Goal: Transaction & Acquisition: Book appointment/travel/reservation

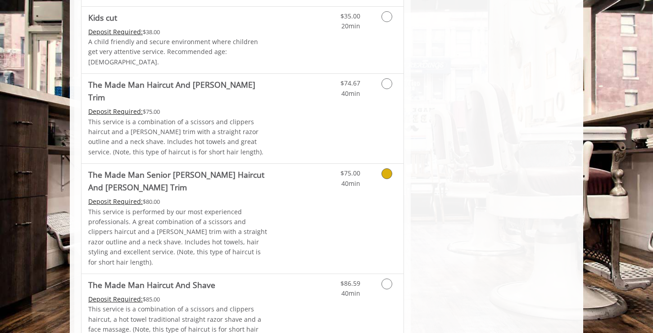
scroll to position [613, 0]
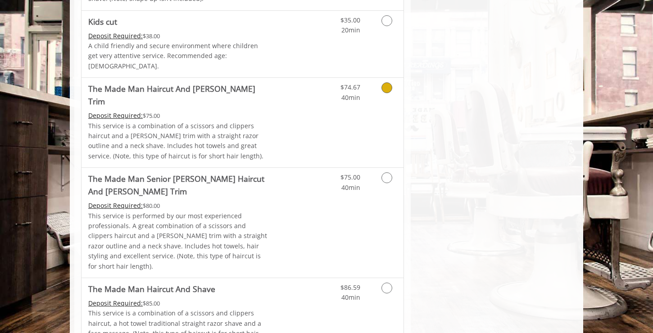
click at [374, 91] on link "Grooming services" at bounding box center [385, 90] width 23 height 25
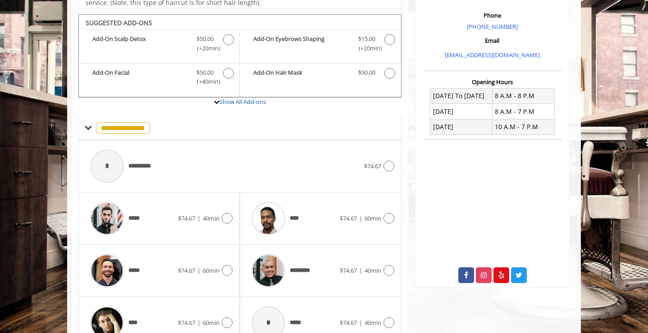
scroll to position [274, 0]
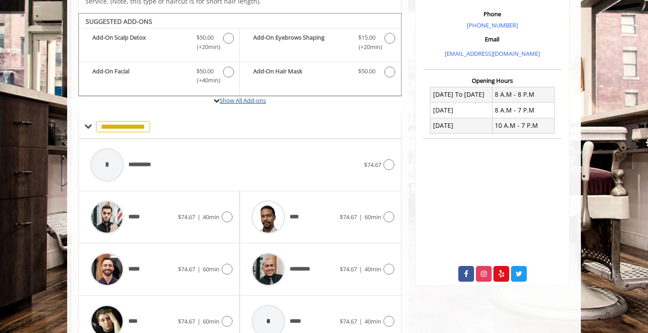
drag, startPoint x: 374, startPoint y: 91, endPoint x: 343, endPoint y: 93, distance: 31.2
click at [343, 96] on label "Show All Add-ons" at bounding box center [239, 105] width 323 height 18
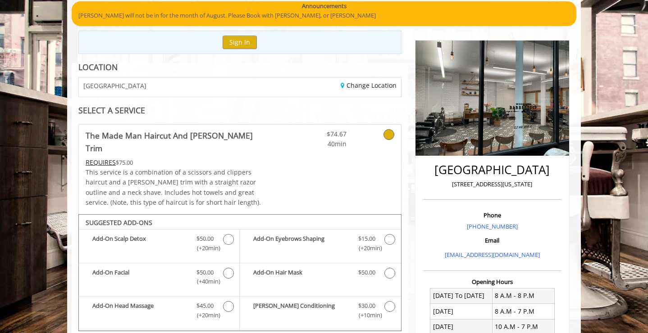
scroll to position [0, 0]
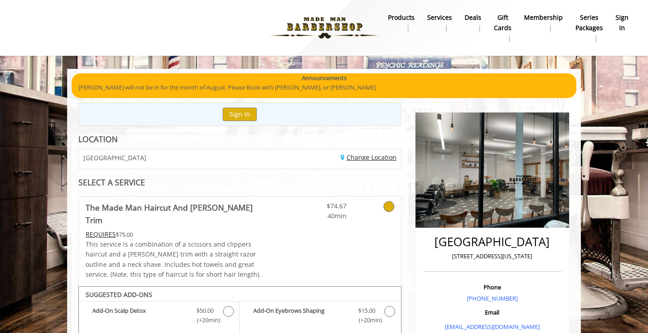
click at [353, 158] on link "Change Location" at bounding box center [369, 157] width 56 height 9
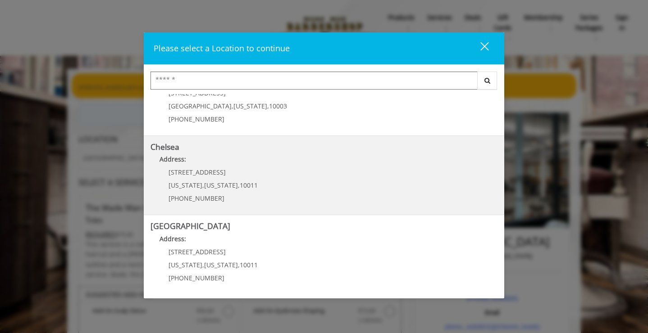
scroll to position [39, 0]
click at [245, 202] on div "169/170 W 23rd St New York , New York , 10011 (917) 639-3902" at bounding box center [207, 187] width 112 height 39
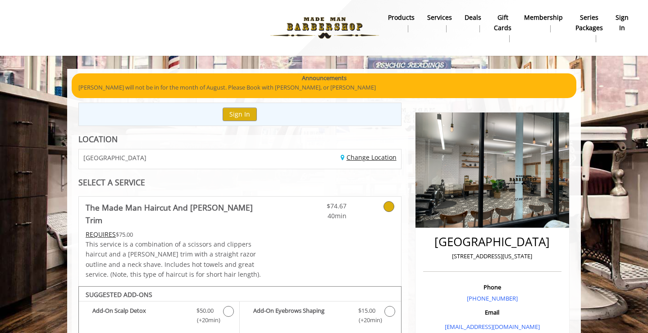
scroll to position [119, 0]
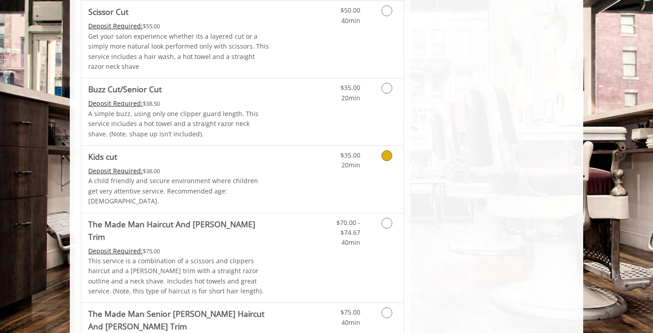
scroll to position [650, 0]
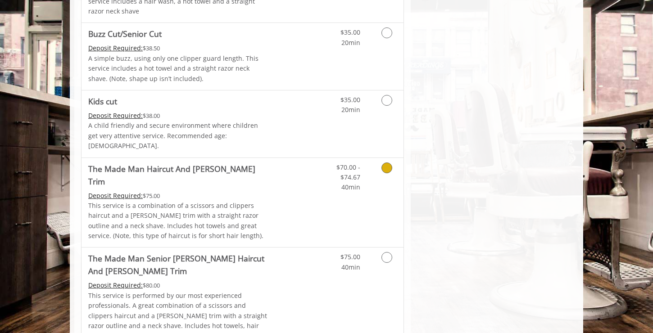
click at [390, 163] on icon "Grooming services" at bounding box center [387, 168] width 11 height 11
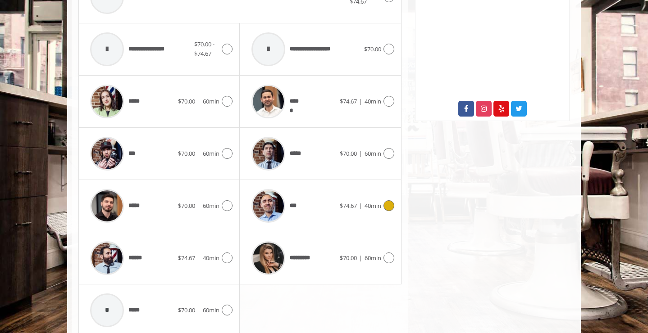
scroll to position [464, 0]
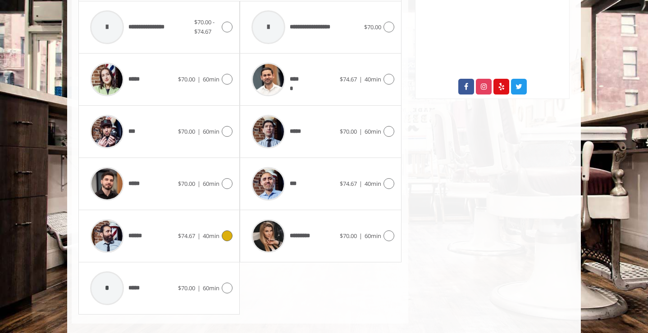
click at [219, 231] on div at bounding box center [225, 236] width 13 height 11
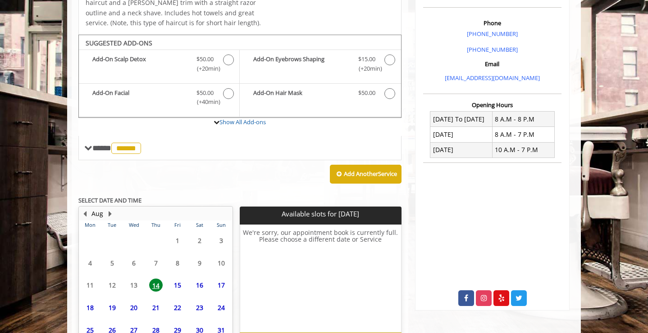
scroll to position [297, 0]
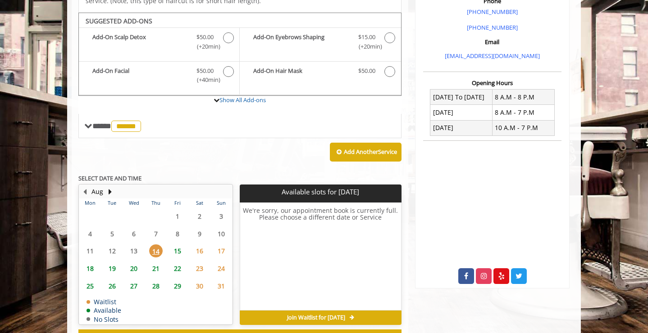
click at [176, 245] on span "15" at bounding box center [178, 251] width 14 height 13
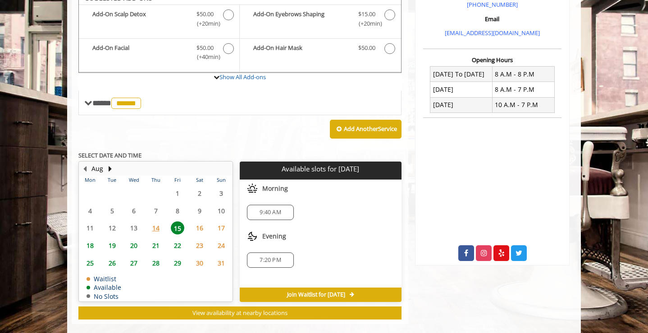
click at [283, 209] on span "9:40 AM" at bounding box center [270, 212] width 38 height 7
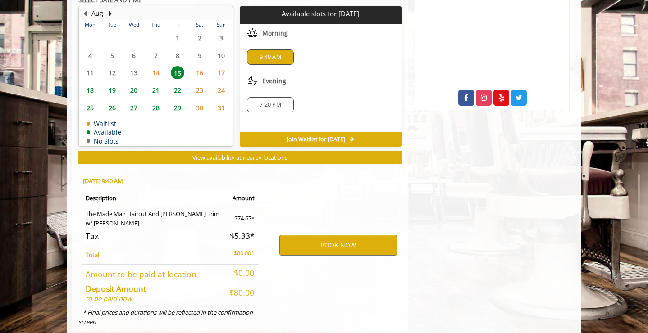
scroll to position [460, 0]
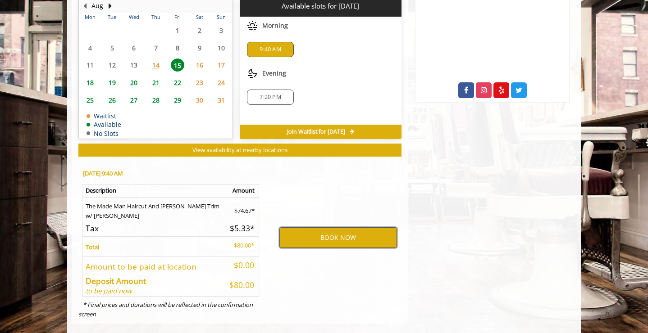
click at [357, 229] on button "BOOK NOW" at bounding box center [338, 238] width 118 height 21
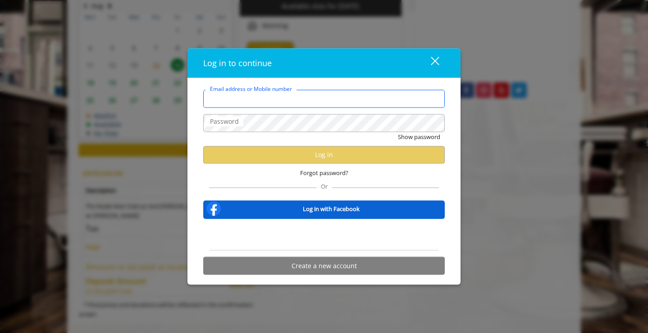
type input "**********"
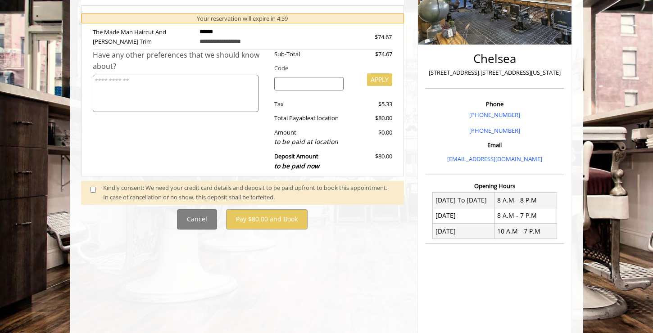
scroll to position [171, 0]
click at [89, 187] on span at bounding box center [96, 192] width 27 height 19
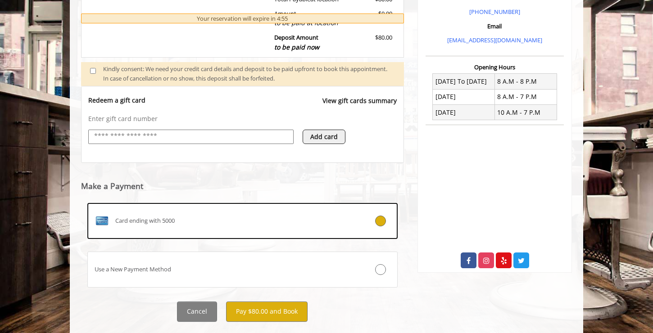
scroll to position [310, 0]
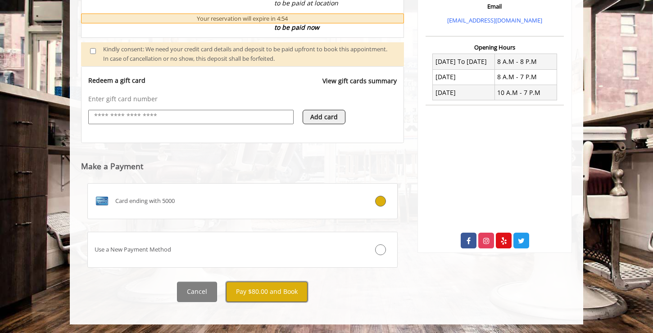
click at [279, 287] on button "Pay $80.00 and Book" at bounding box center [267, 292] width 82 height 20
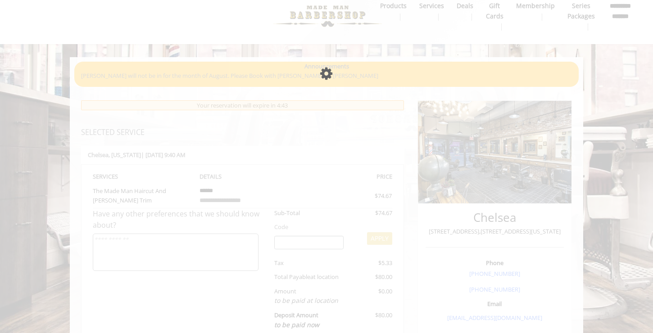
scroll to position [14, 0]
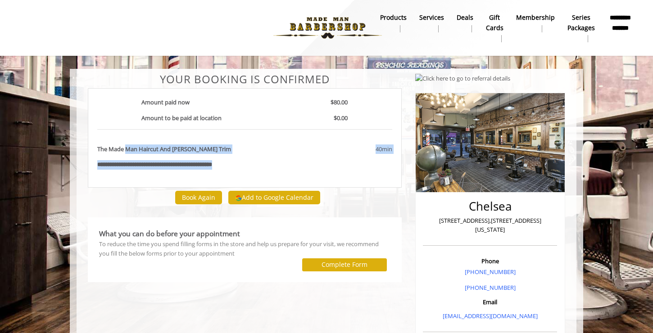
drag, startPoint x: 126, startPoint y: 147, endPoint x: 267, endPoint y: 161, distance: 142.2
click at [267, 161] on div "**********" at bounding box center [245, 138] width 314 height 100
